Goal: Find specific fact: Find specific fact

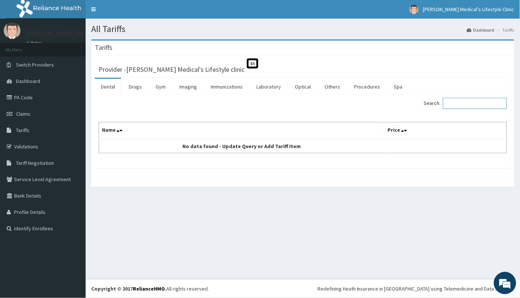
click at [462, 108] on input "Search:" at bounding box center [475, 103] width 64 height 11
type input "marsupiali"
click at [370, 87] on link "Procedures" at bounding box center [367, 87] width 38 height 16
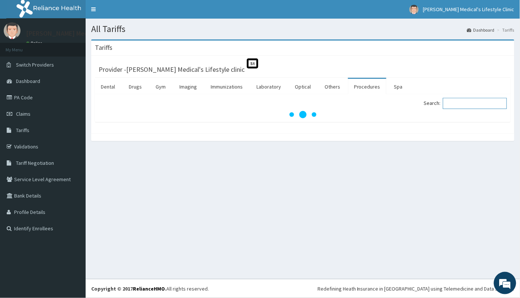
click at [464, 104] on input "Search:" at bounding box center [475, 103] width 64 height 11
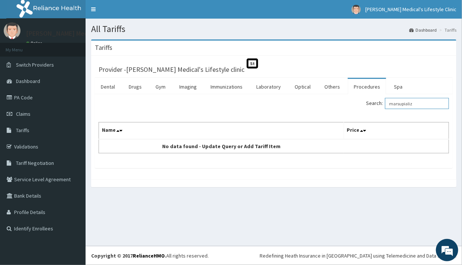
type input "marsupializ"
click at [367, 83] on link "Procedures" at bounding box center [367, 87] width 38 height 16
click at [404, 105] on input "Search:" at bounding box center [417, 103] width 64 height 11
type input "marsupiali"
click at [20, 92] on link "PA Code" at bounding box center [43, 97] width 86 height 16
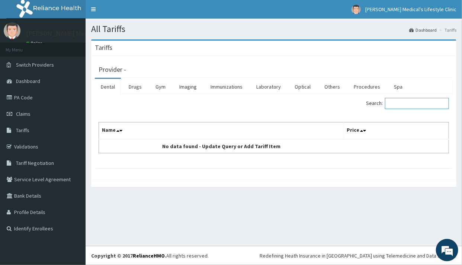
click at [394, 104] on input "Search:" at bounding box center [417, 103] width 64 height 11
type input "marsupialization"
click at [358, 86] on link "Procedures" at bounding box center [367, 87] width 38 height 16
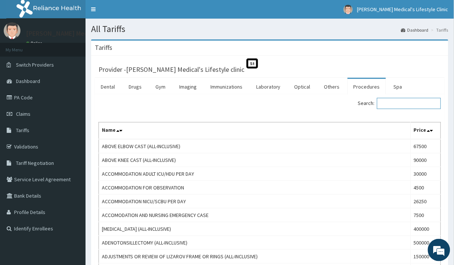
click at [388, 105] on input "Search:" at bounding box center [409, 103] width 64 height 11
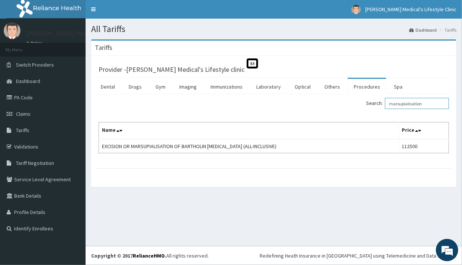
type input "marsupialisation"
click at [365, 87] on link "Procedures" at bounding box center [367, 87] width 38 height 16
click at [403, 108] on input "Search:" at bounding box center [417, 103] width 64 height 11
type input "marsupializatio"
click at [42, 100] on link "PA Code" at bounding box center [43, 97] width 86 height 16
